Goal: Navigation & Orientation: Find specific page/section

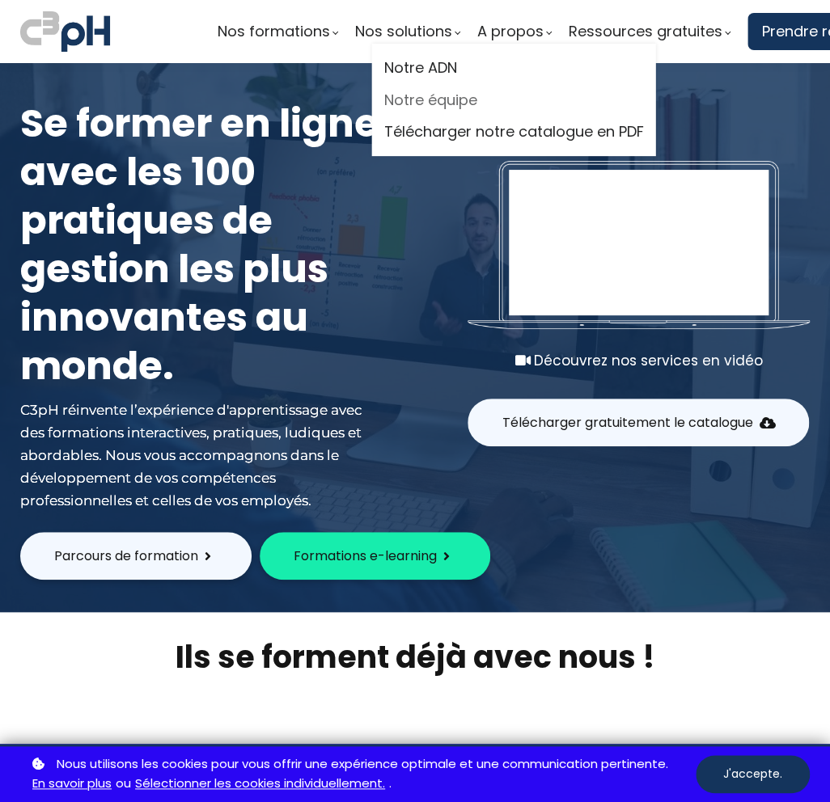
click at [497, 96] on link "Notre équipe" at bounding box center [514, 100] width 260 height 24
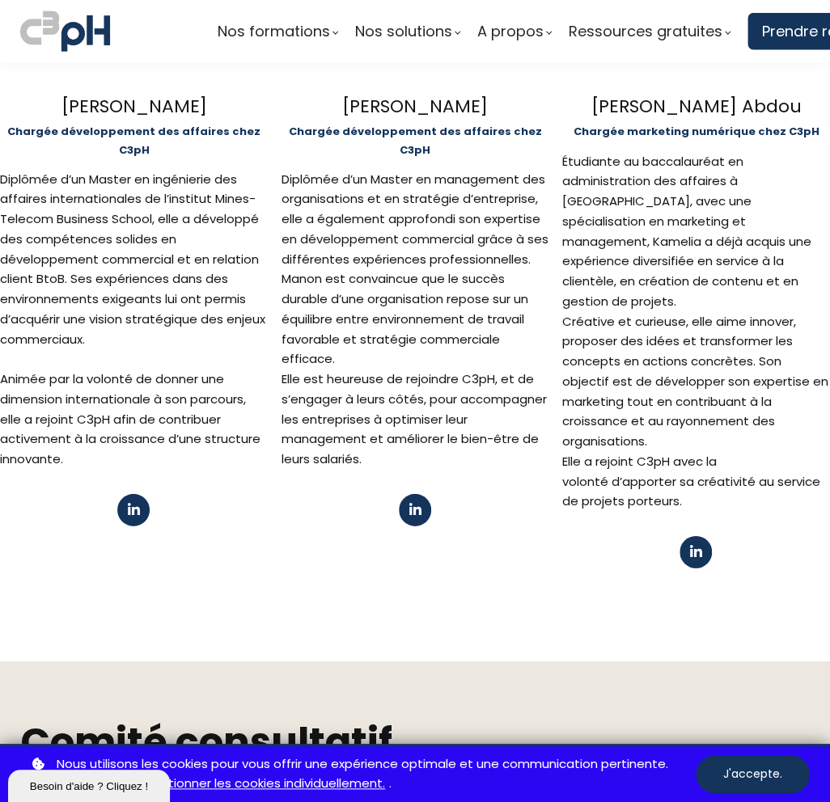
click at [417, 503] on span at bounding box center [414, 510] width 14 height 14
click at [410, 503] on span at bounding box center [414, 510] width 14 height 14
click at [411, 503] on span at bounding box center [414, 510] width 14 height 14
click at [421, 494] on button at bounding box center [415, 510] width 32 height 32
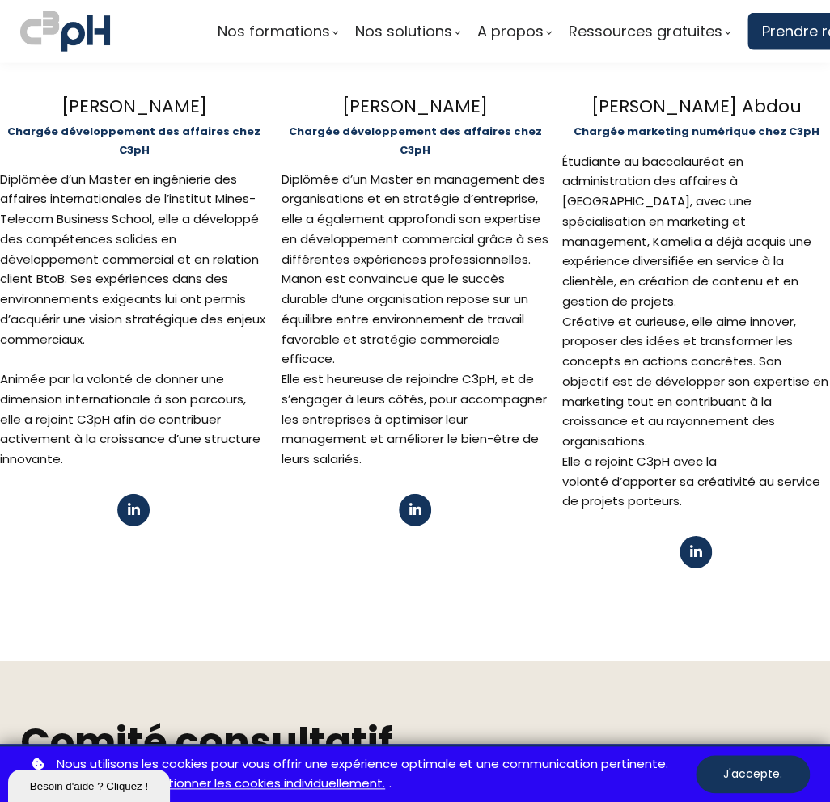
click at [137, 503] on span at bounding box center [134, 510] width 14 height 14
click at [411, 503] on span at bounding box center [414, 510] width 14 height 14
click at [410, 503] on span at bounding box center [414, 510] width 14 height 14
drag, startPoint x: 410, startPoint y: 447, endPoint x: 368, endPoint y: 317, distance: 136.8
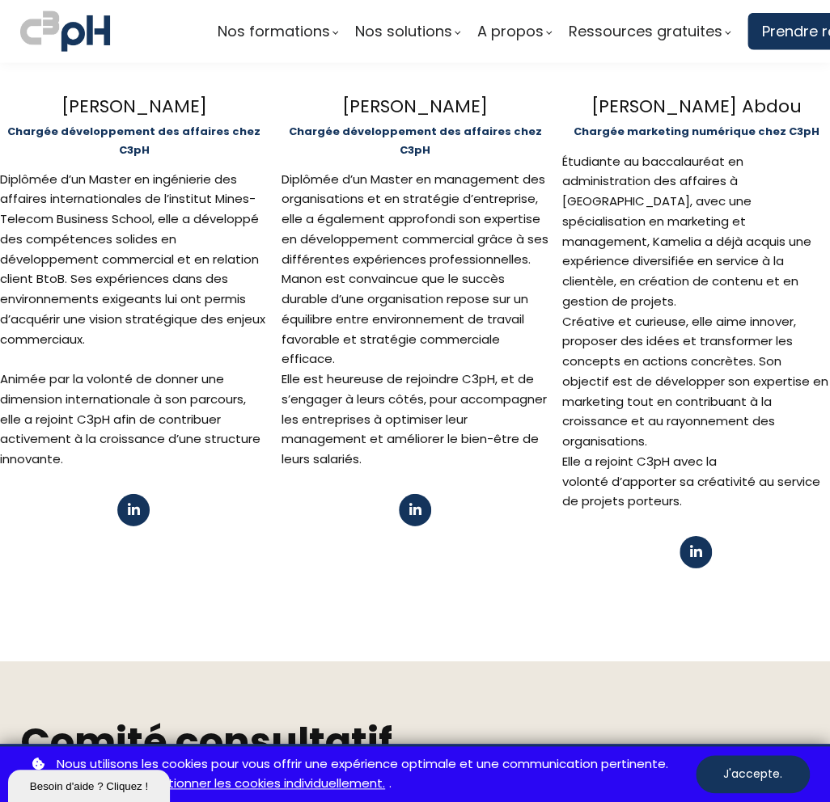
click at [411, 503] on span at bounding box center [414, 510] width 14 height 14
click at [689, 546] on span at bounding box center [696, 553] width 14 height 14
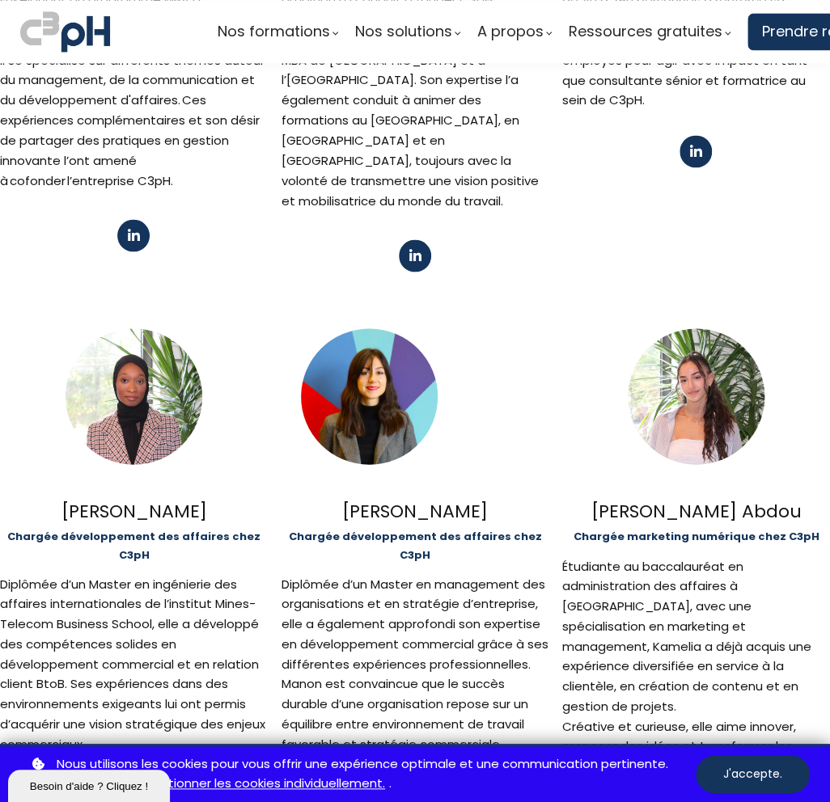
click at [412, 239] on button at bounding box center [415, 255] width 32 height 32
click at [682, 137] on button at bounding box center [695, 151] width 32 height 32
click at [133, 228] on span at bounding box center [134, 235] width 14 height 14
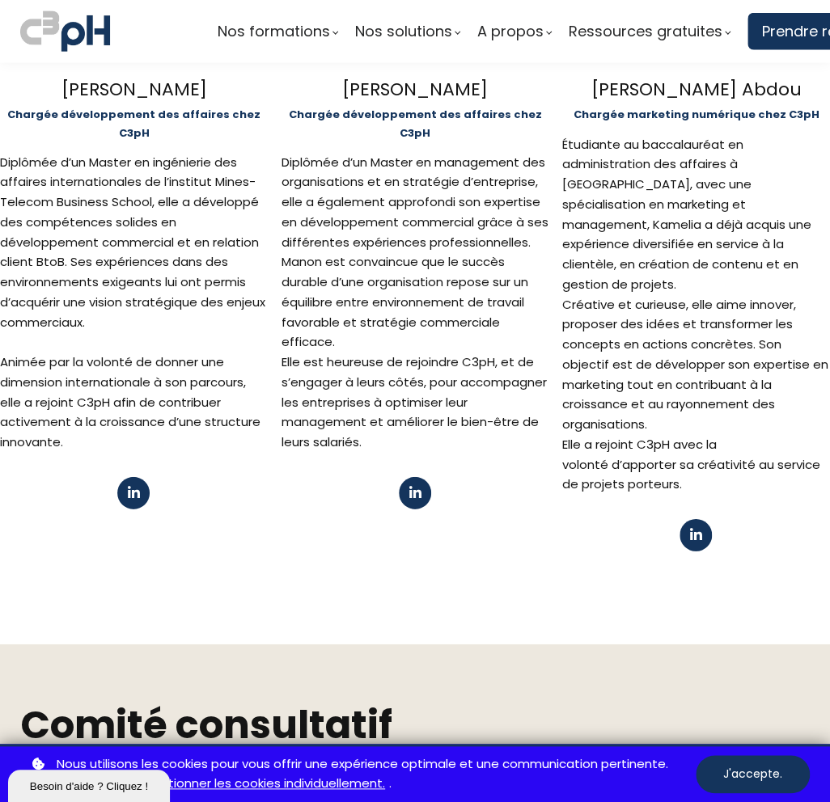
scroll to position [1455, 0]
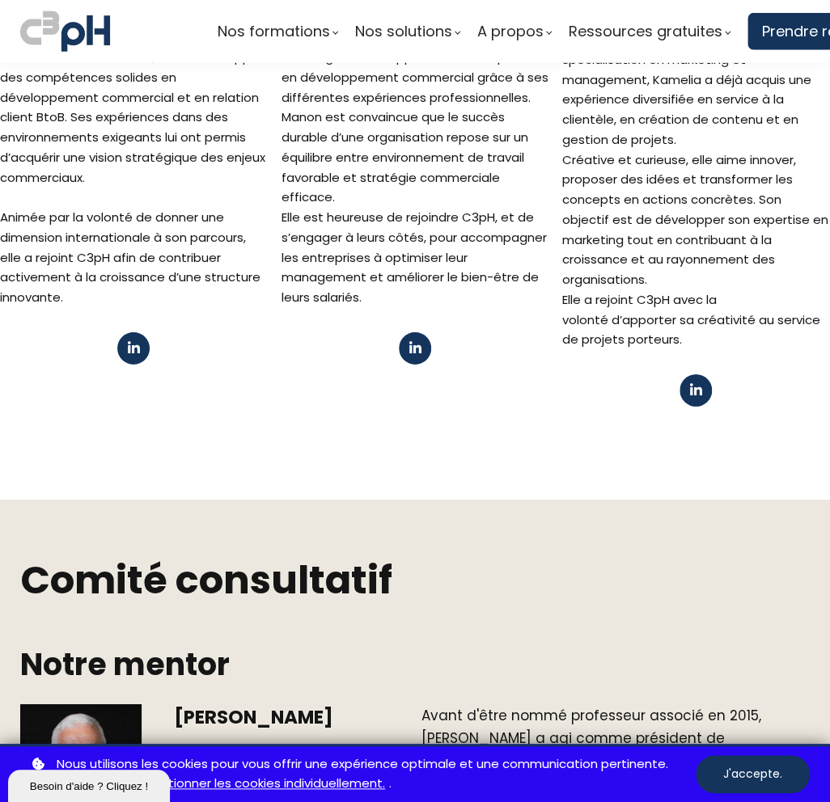
click at [422, 332] on button at bounding box center [415, 348] width 32 height 32
click at [419, 332] on button at bounding box center [415, 348] width 32 height 32
click at [415, 341] on span at bounding box center [414, 348] width 14 height 14
click at [413, 341] on span at bounding box center [414, 348] width 14 height 14
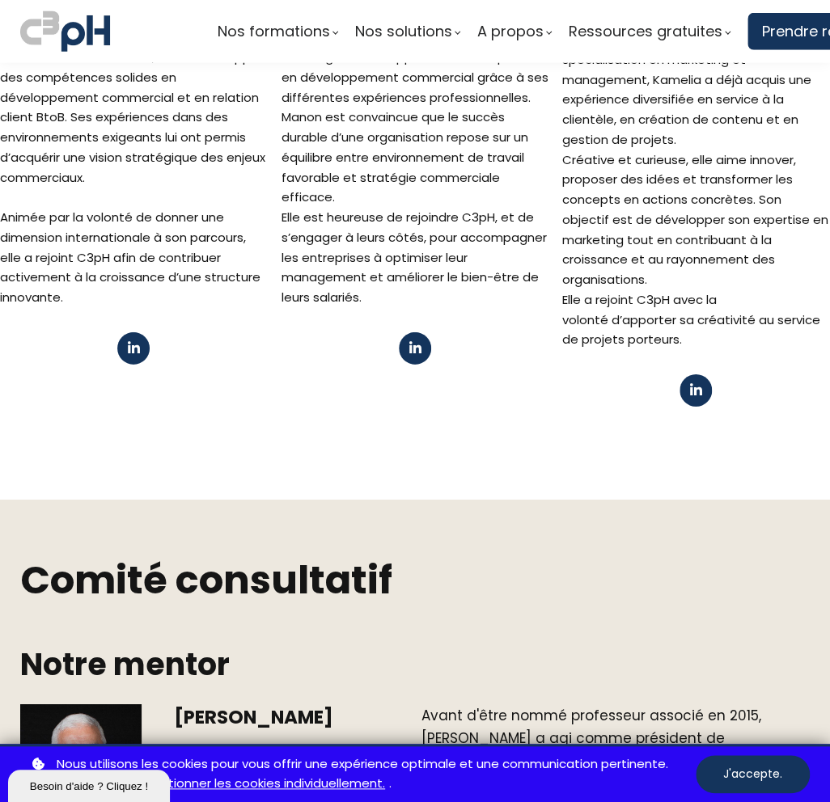
click at [413, 341] on span at bounding box center [414, 348] width 14 height 14
click at [412, 341] on span at bounding box center [414, 348] width 14 height 14
drag, startPoint x: 412, startPoint y: 288, endPoint x: 425, endPoint y: 420, distance: 133.2
click at [408, 306] on div "Manon Olivier Chargée développement des affaires chez C3pH Diplômée d’un Master…" at bounding box center [415, 98] width 268 height 705
click at [386, 255] on div "Manon Olivier Chargée développement des affaires chez C3pH Diplômée d’un Master…" at bounding box center [415, 98] width 268 height 705
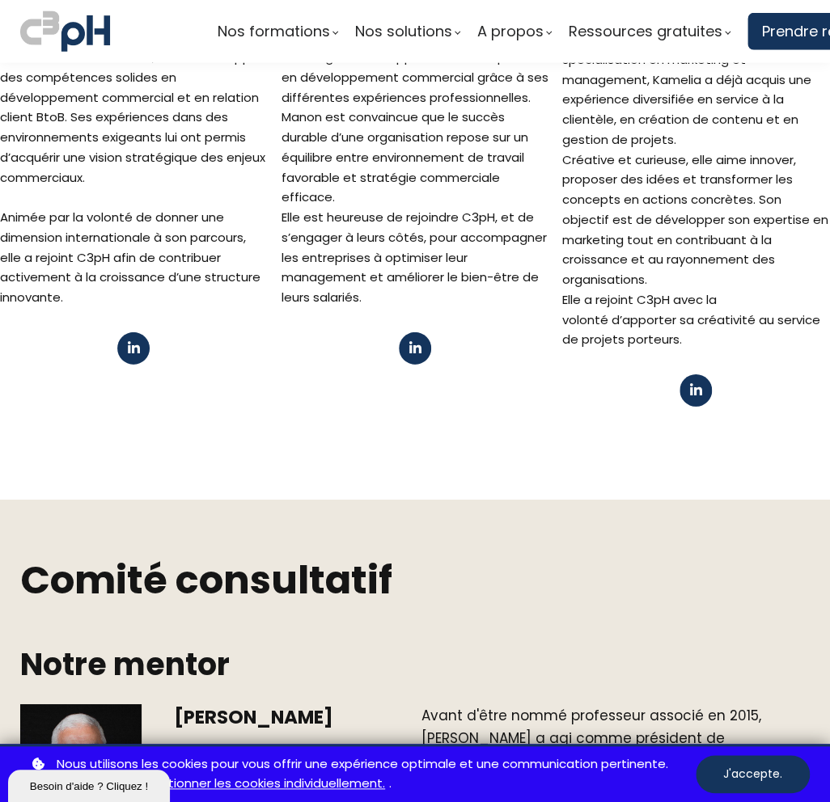
click at [401, 332] on button at bounding box center [415, 348] width 32 height 32
click at [400, 332] on button at bounding box center [415, 348] width 32 height 32
click at [407, 341] on span at bounding box center [414, 348] width 14 height 14
click at [411, 341] on span at bounding box center [414, 348] width 14 height 14
click at [416, 341] on span at bounding box center [414, 348] width 14 height 14
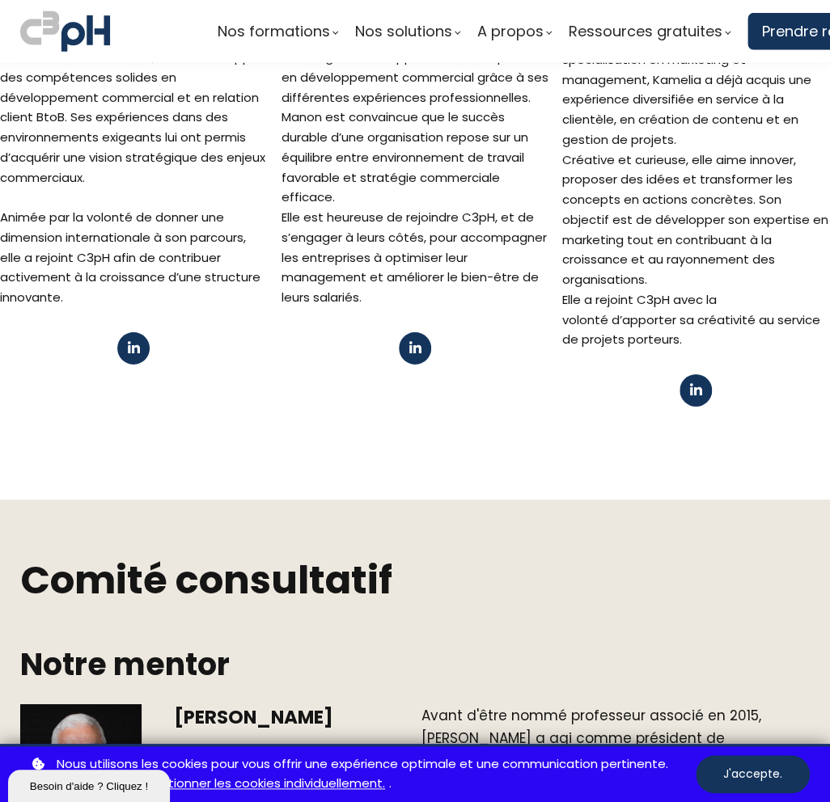
click at [422, 332] on button at bounding box center [415, 348] width 32 height 32
click at [409, 341] on span at bounding box center [414, 348] width 14 height 14
click at [408, 341] on span at bounding box center [414, 348] width 14 height 14
click at [407, 341] on span at bounding box center [414, 348] width 14 height 14
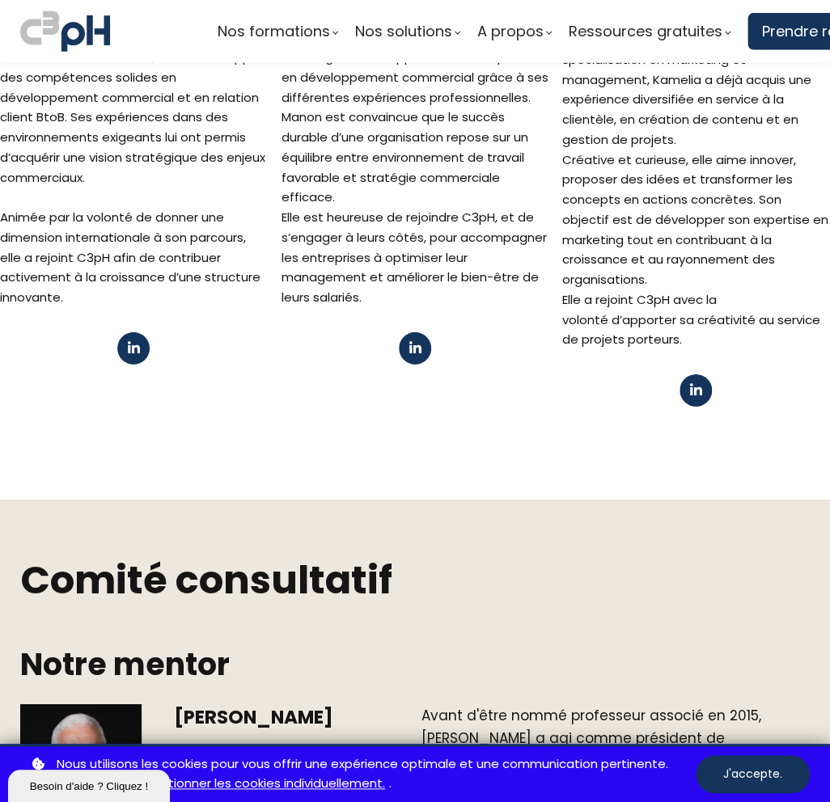
click at [407, 341] on span at bounding box center [414, 348] width 14 height 14
click at [408, 341] on span at bounding box center [414, 348] width 14 height 14
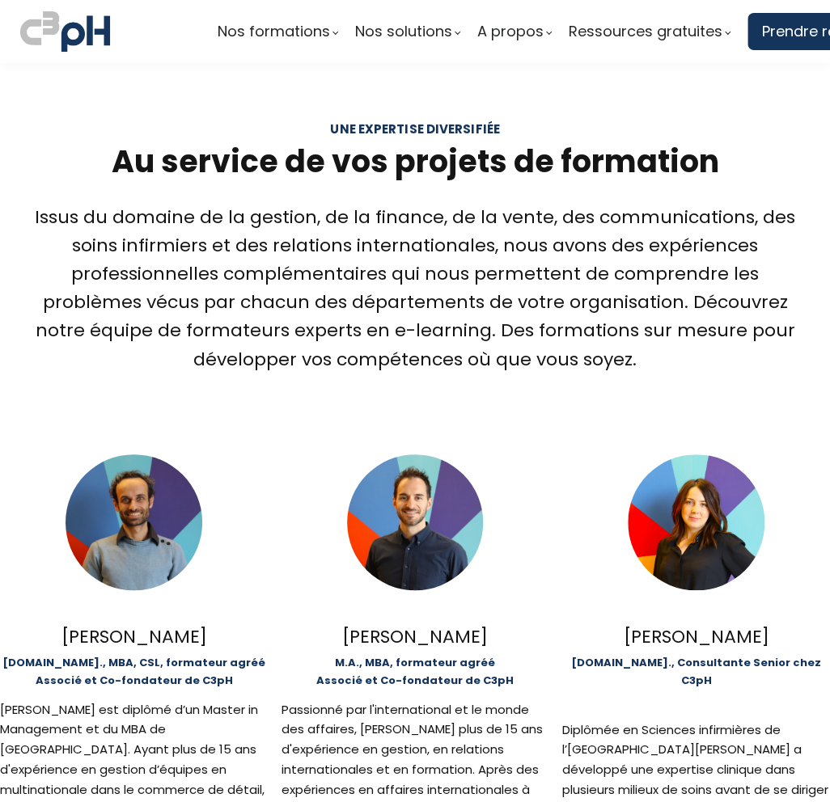
scroll to position [1208, 0]
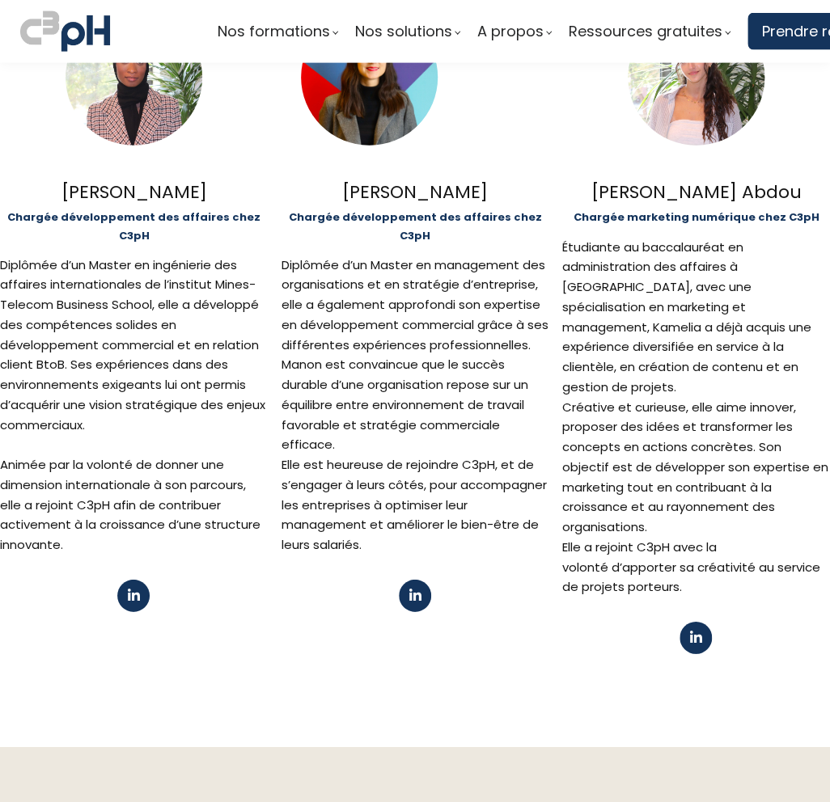
click at [391, 146] on div at bounding box center [369, 78] width 137 height 137
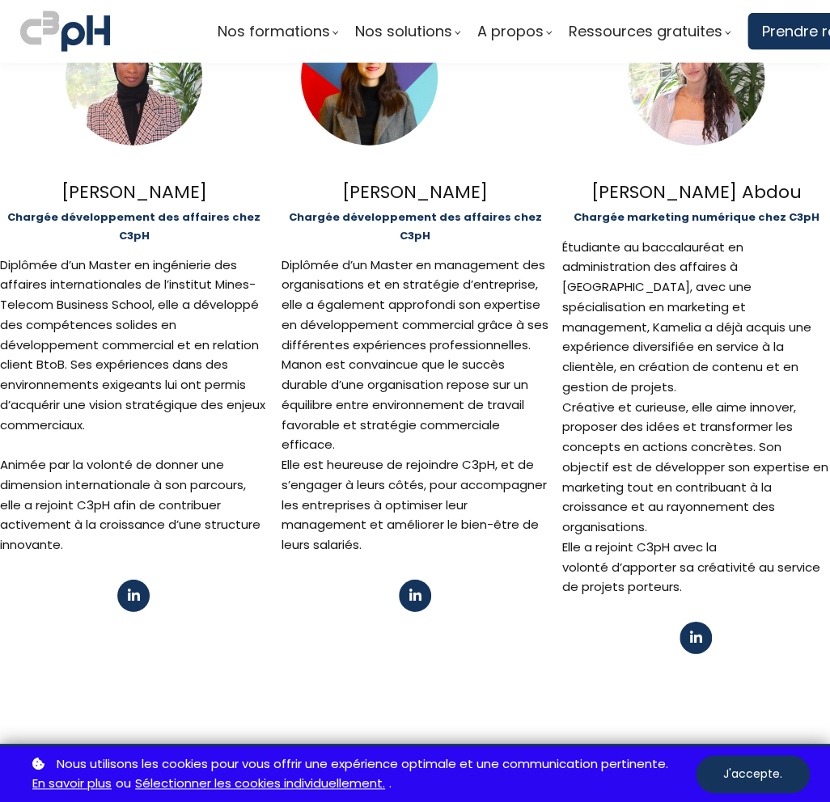
scroll to position [809, 0]
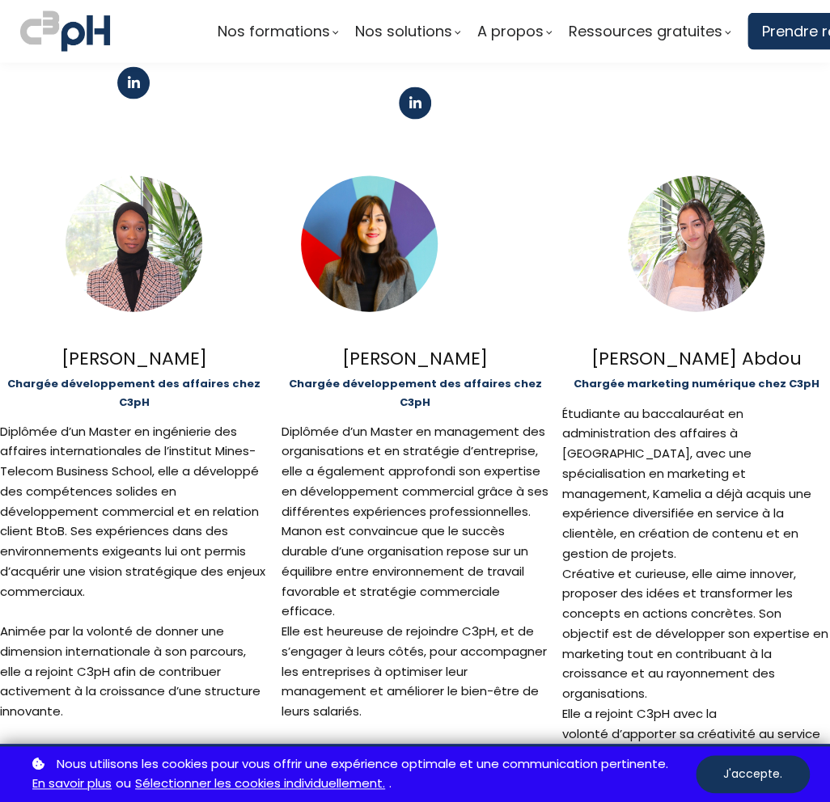
scroll to position [1213, 0]
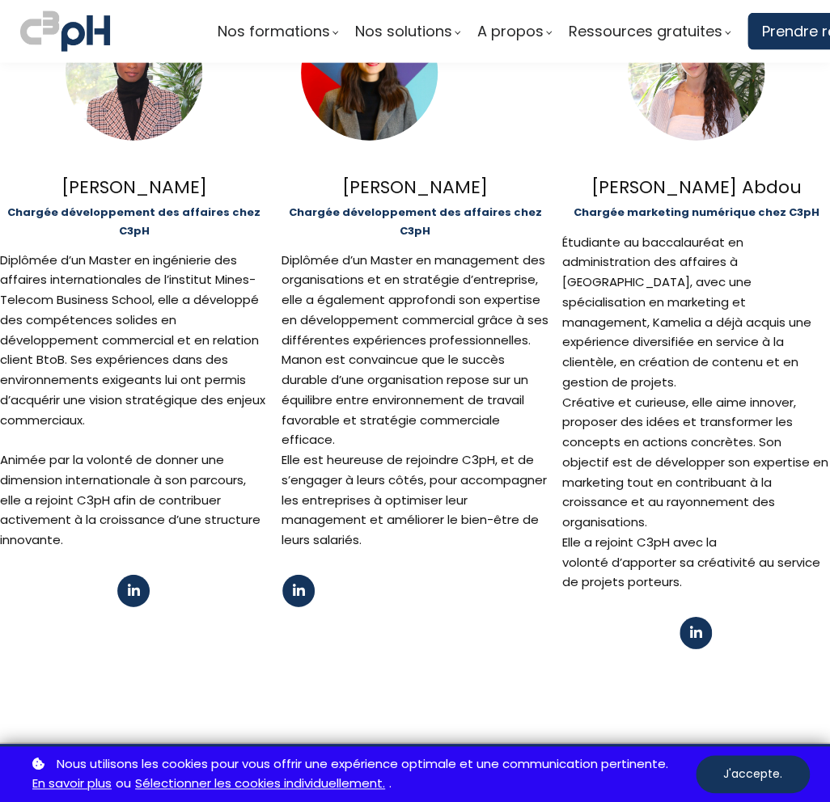
click at [333, 573] on div at bounding box center [415, 590] width 268 height 34
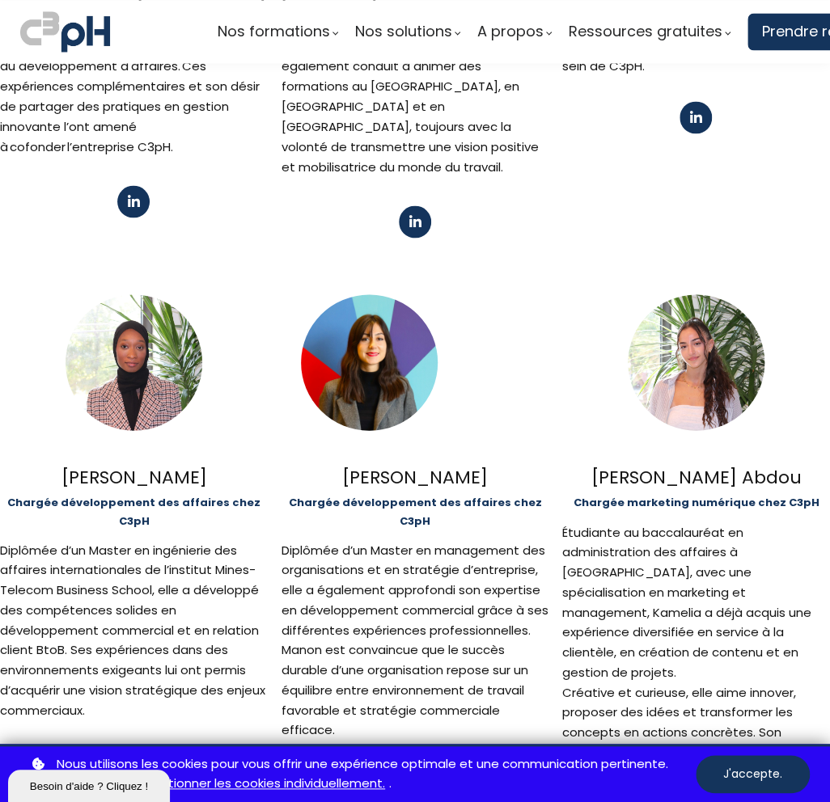
scroll to position [1213, 0]
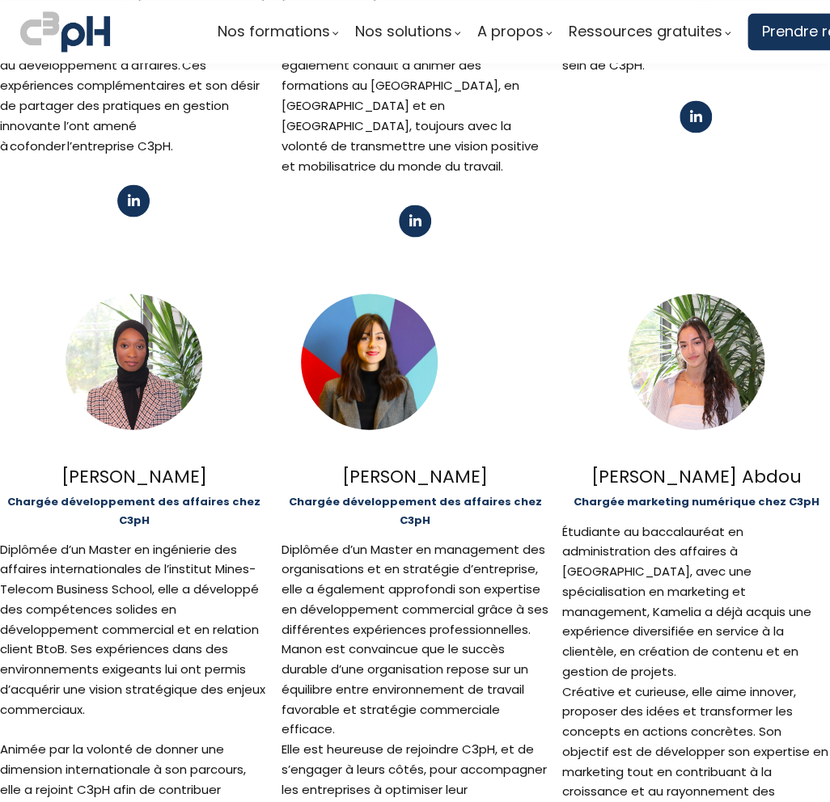
scroll to position [1213, 0]
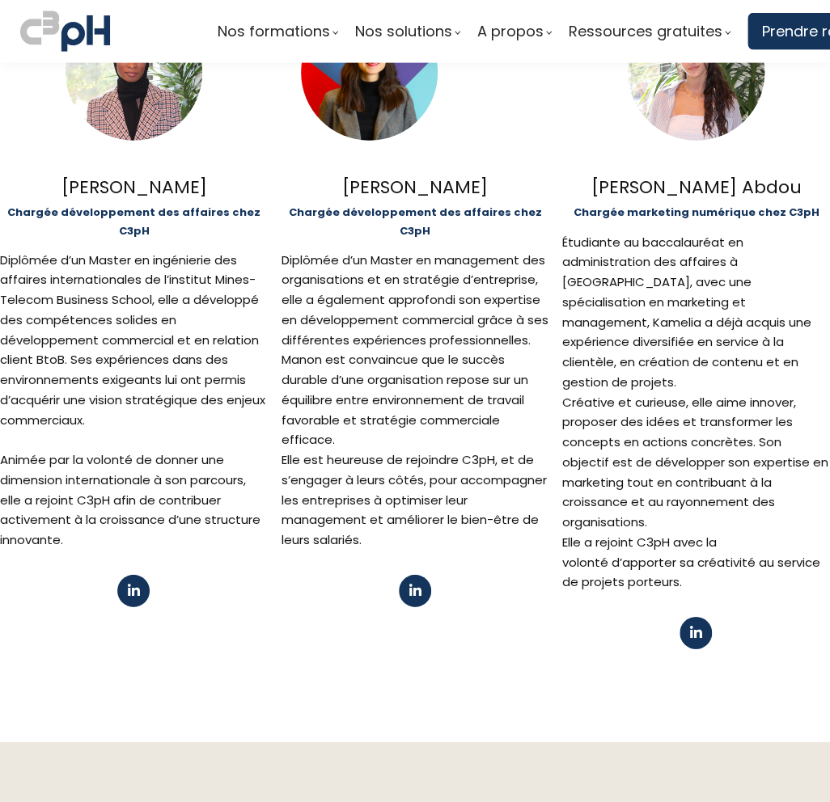
click at [398, 141] on div at bounding box center [369, 73] width 137 height 137
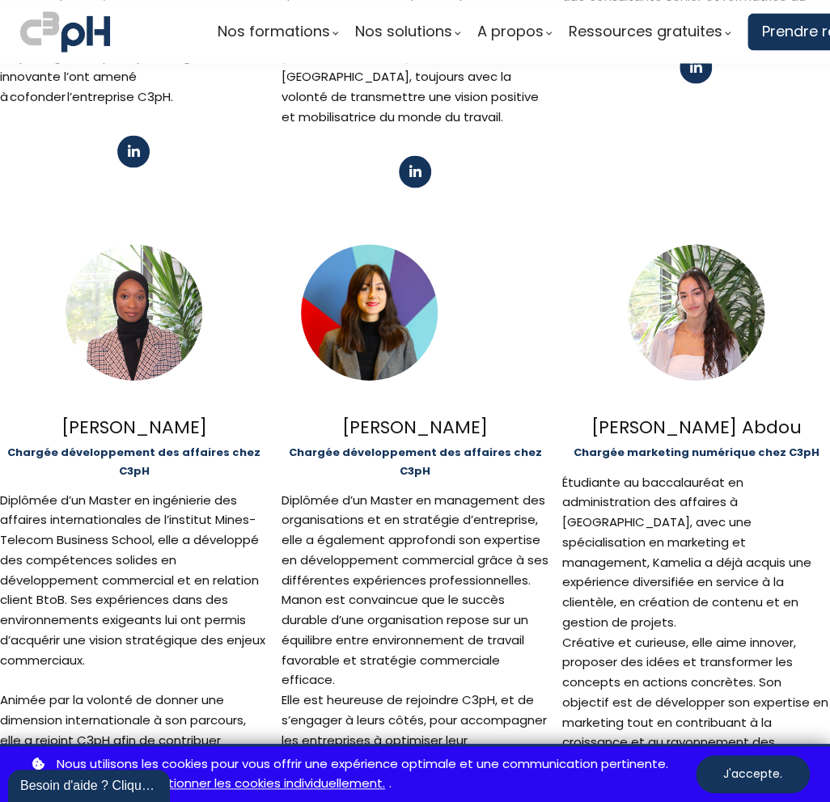
scroll to position [970, 0]
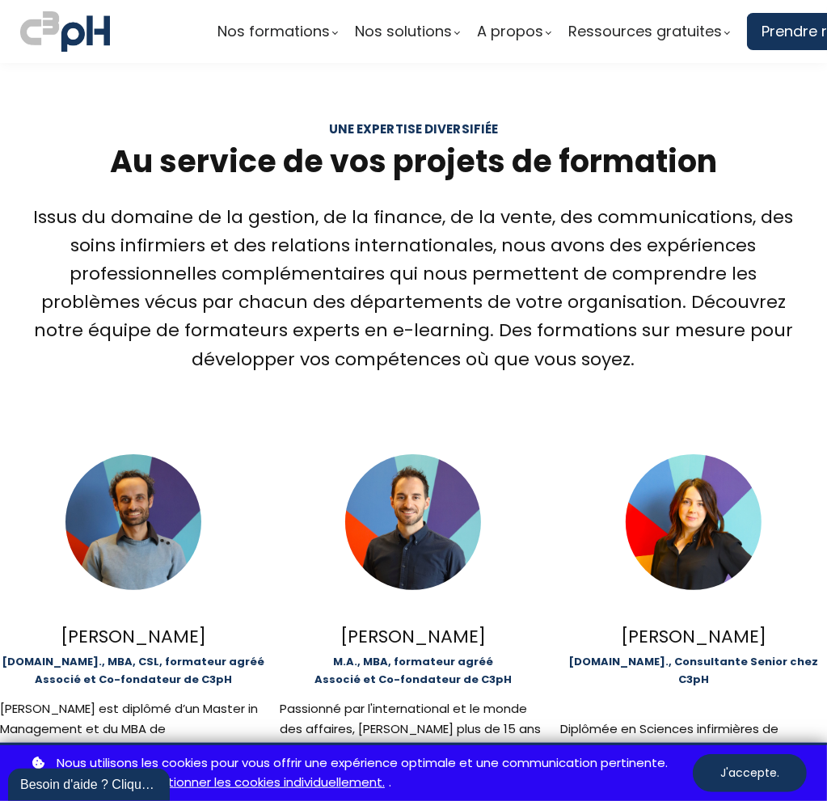
click at [80, 43] on img at bounding box center [65, 31] width 90 height 47
